Goal: Check status: Check status

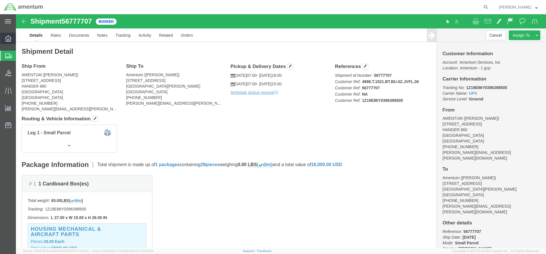
click at [6, 41] on icon at bounding box center [8, 38] width 6 height 6
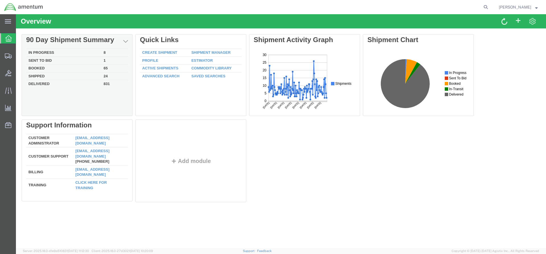
click at [44, 84] on td "Delivered" at bounding box center [63, 83] width 75 height 7
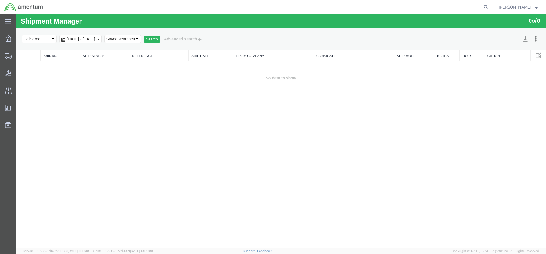
click at [100, 39] on b at bounding box center [98, 39] width 2 height 1
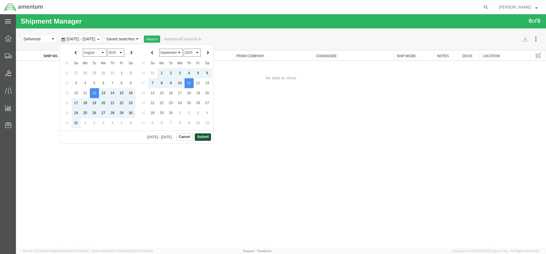
click at [203, 136] on button "Submit" at bounding box center [203, 136] width 16 height 7
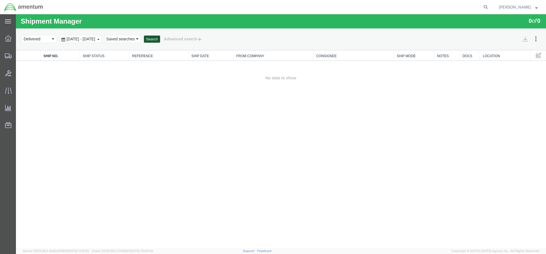
click at [160, 40] on button "Search" at bounding box center [152, 39] width 16 height 7
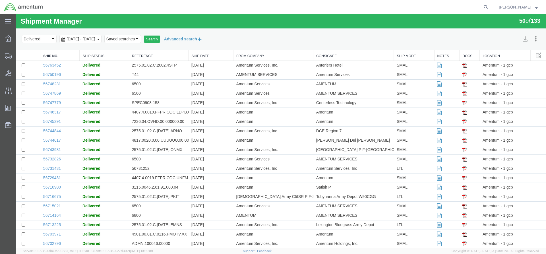
click at [197, 38] on button "Advanced search" at bounding box center [183, 39] width 46 height 10
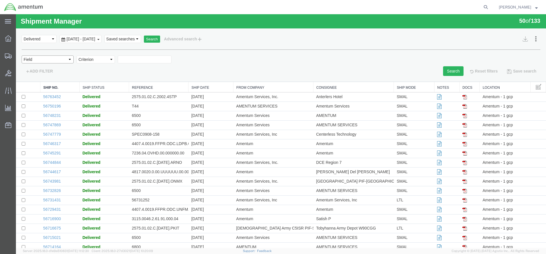
select select "shipno"
click at [129, 60] on input "text" at bounding box center [145, 59] width 54 height 8
type input "56565872"
click at [446, 69] on button "Search" at bounding box center [453, 71] width 20 height 10
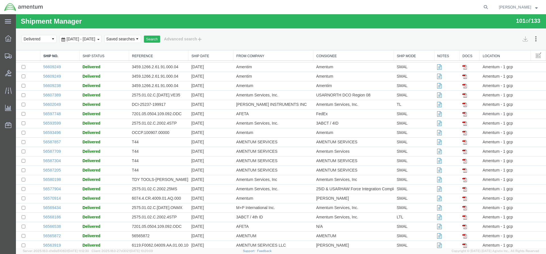
scroll to position [600, 0]
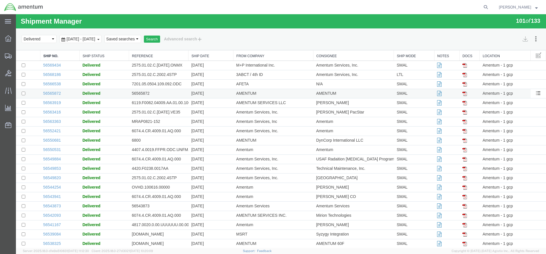
click at [94, 94] on span "Delivered" at bounding box center [91, 93] width 18 height 5
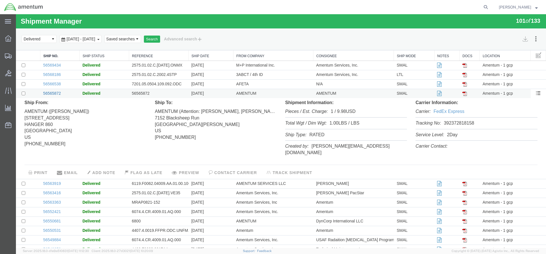
click at [52, 95] on link "56565872" at bounding box center [52, 93] width 18 height 5
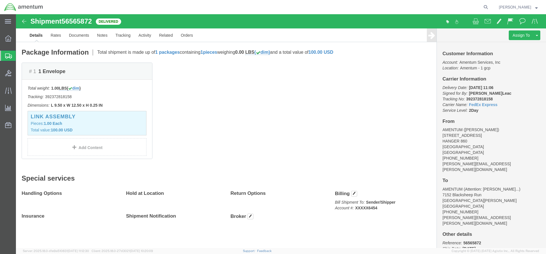
click span "button"
